Goal: Information Seeking & Learning: Find specific fact

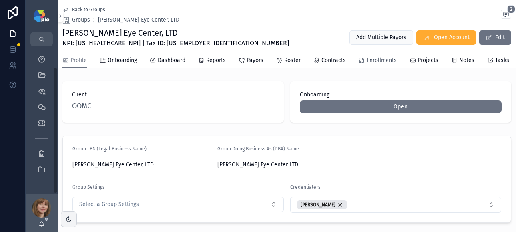
click at [389, 61] on span "Enrollments" at bounding box center [381, 60] width 30 height 8
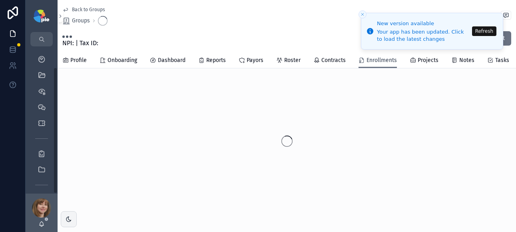
scroll to position [24, 0]
click at [46, 54] on div "QuickLinks" at bounding box center [41, 51] width 13 height 13
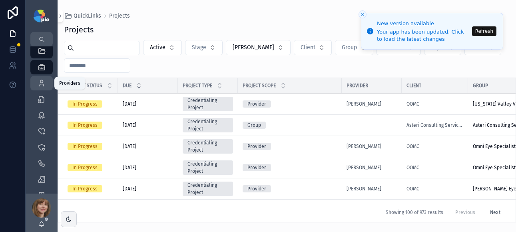
click at [46, 83] on div "Providers 302" at bounding box center [41, 83] width 13 height 13
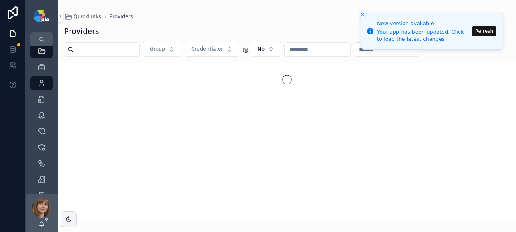
click at [90, 53] on input "scrollable content" at bounding box center [106, 49] width 65 height 11
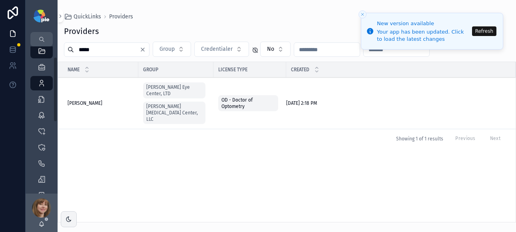
type input "*****"
click at [85, 100] on span "[PERSON_NAME]" at bounding box center [84, 103] width 35 height 6
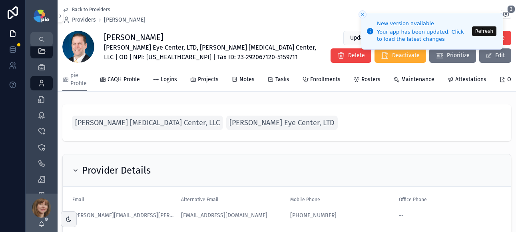
click at [474, 30] on button "Refresh" at bounding box center [484, 31] width 24 height 10
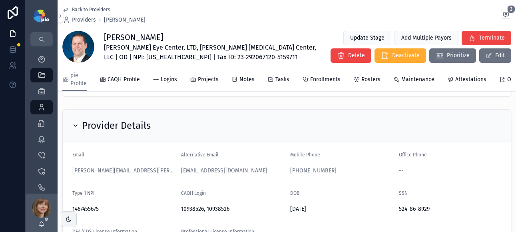
scroll to position [46, 0]
click at [327, 81] on span "Enrollments" at bounding box center [325, 79] width 30 height 8
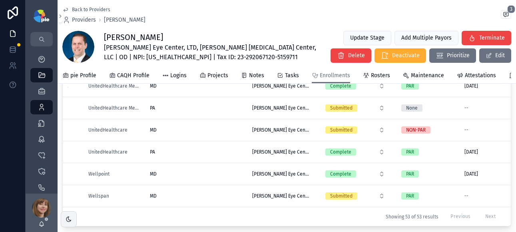
scroll to position [1031, 0]
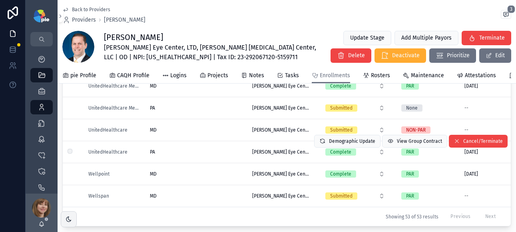
click at [230, 152] on div "PA PA" at bounding box center [196, 152] width 93 height 6
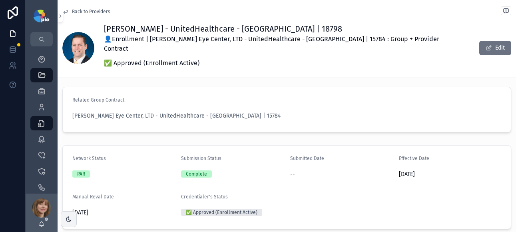
scroll to position [118, 0]
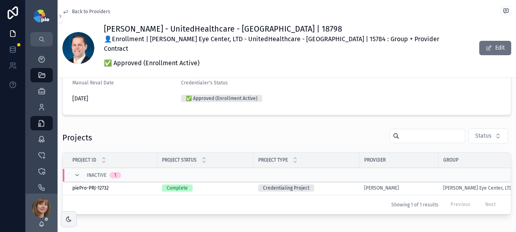
click at [231, 184] on div "Complete" at bounding box center [205, 187] width 87 height 7
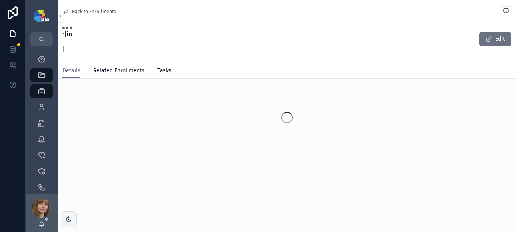
scroll to position [34, 0]
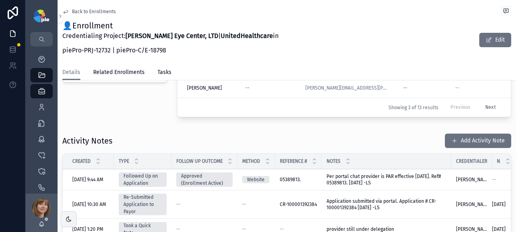
scroll to position [294, 0]
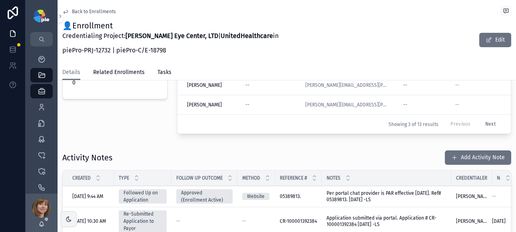
click at [349, 191] on span "Per portal chat provider is PAR effective 8/5/25. Ref# 05389813. 8/25/25 -LS" at bounding box center [383, 196] width 115 height 12
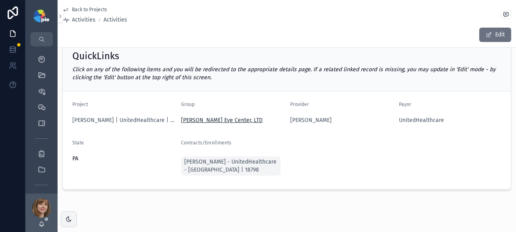
scroll to position [74, 0]
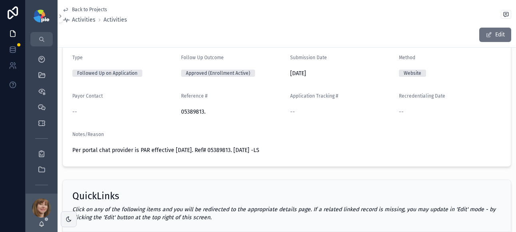
drag, startPoint x: 266, startPoint y: 149, endPoint x: 205, endPoint y: 149, distance: 61.5
click at [205, 149] on span "Per portal chat provider is PAR effective 8/5/25. Ref# 05389813. 8/25/25 -LS" at bounding box center [286, 150] width 428 height 8
click at [312, 141] on div "Notes/Reason Per portal chat provider is PAR effective 8/5/25. Ref# 05389813. 8…" at bounding box center [286, 144] width 428 height 26
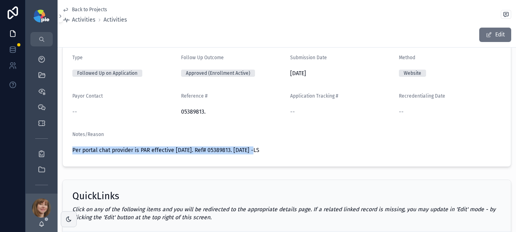
drag, startPoint x: 252, startPoint y: 149, endPoint x: 73, endPoint y: 152, distance: 179.7
click at [73, 152] on span "Per portal chat provider is PAR effective 8/5/25. Ref# 05389813. 8/25/25 -LS" at bounding box center [165, 150] width 187 height 7
copy span "Per portal chat provider is PAR effective 8/5/25. Ref# 05389813. 8/25/25"
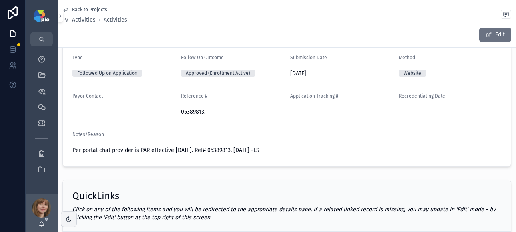
click at [82, 8] on span "Back to Projects" at bounding box center [89, 9] width 35 height 6
